Goal: Information Seeking & Learning: Find specific fact

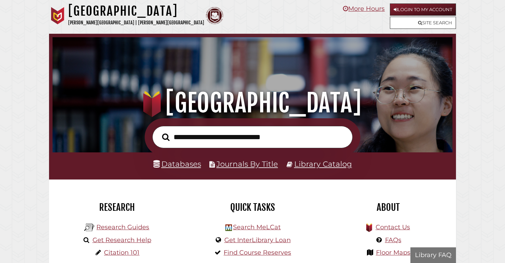
scroll to position [132, 396]
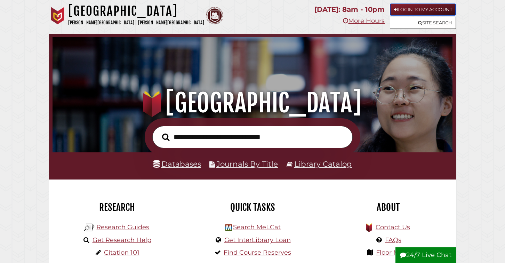
click at [428, 8] on link "Login to My Account" at bounding box center [423, 9] width 66 height 12
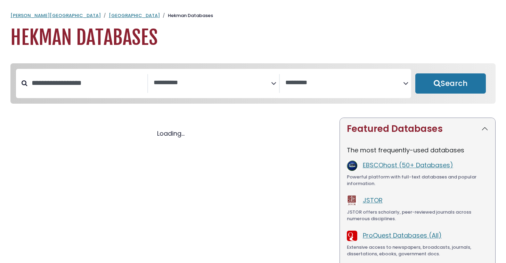
select select "Database Subject Filter"
select select "Database Vendors Filter"
select select "Database Subject Filter"
select select "Database Vendors Filter"
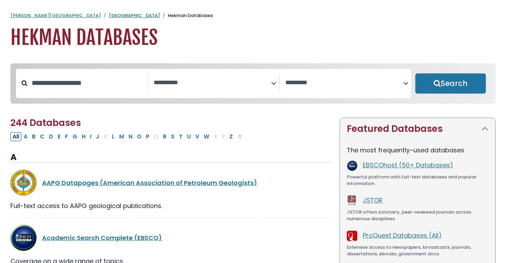
click at [109, 15] on link "[GEOGRAPHIC_DATA]" at bounding box center [134, 15] width 51 height 7
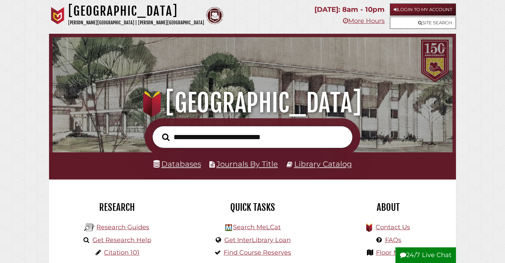
scroll to position [132, 396]
click at [297, 138] on input "text" at bounding box center [252, 137] width 200 height 23
type input "**********"
click at [159, 131] on button "Search" at bounding box center [166, 136] width 15 height 11
